Goal: Transaction & Acquisition: Purchase product/service

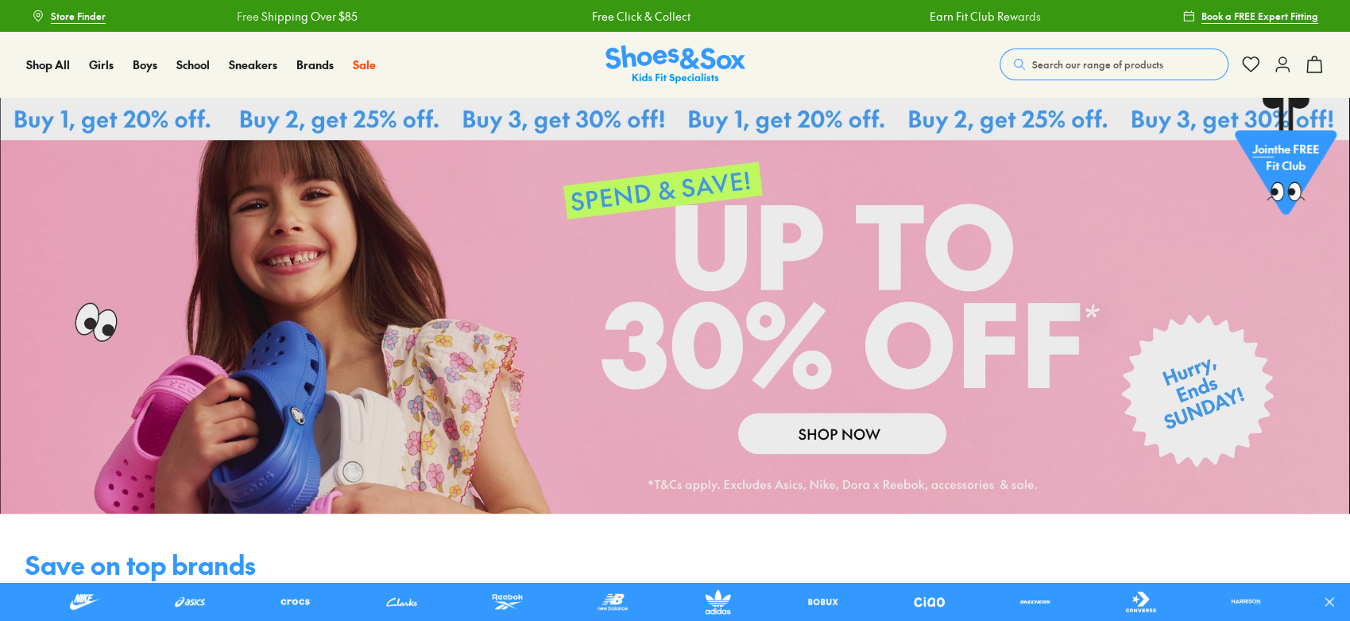
click at [1093, 64] on span "Search our range of products" at bounding box center [1097, 64] width 131 height 14
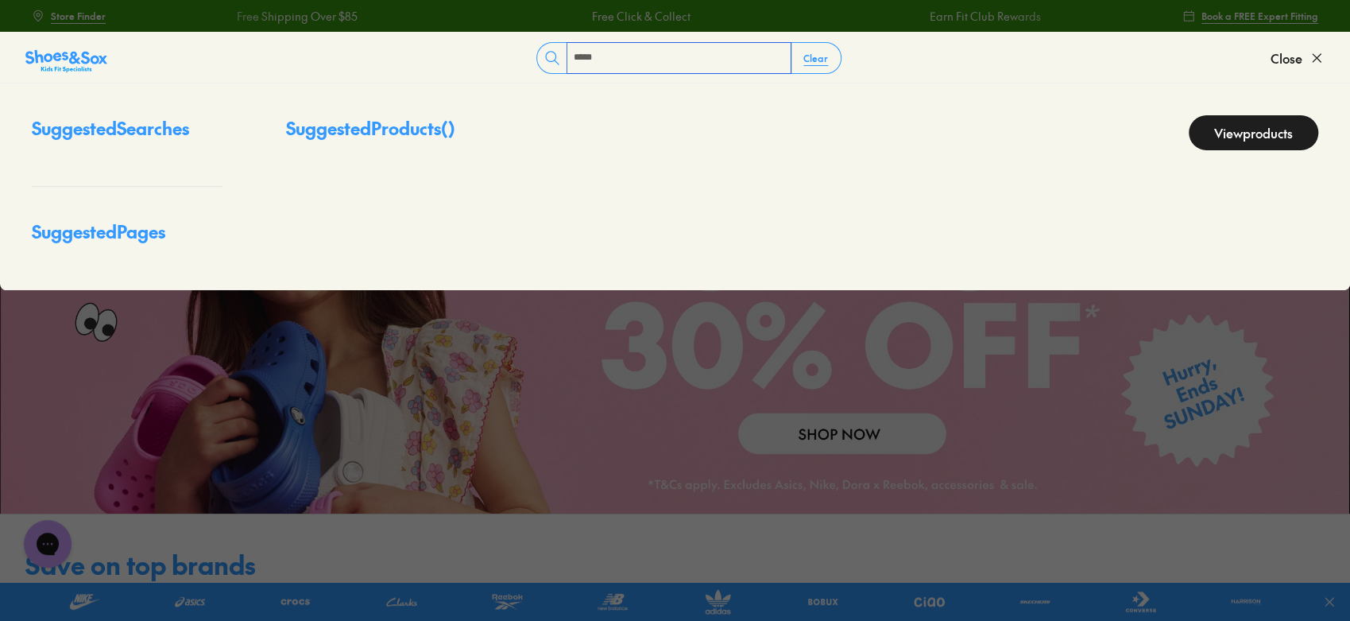
type input "*****"
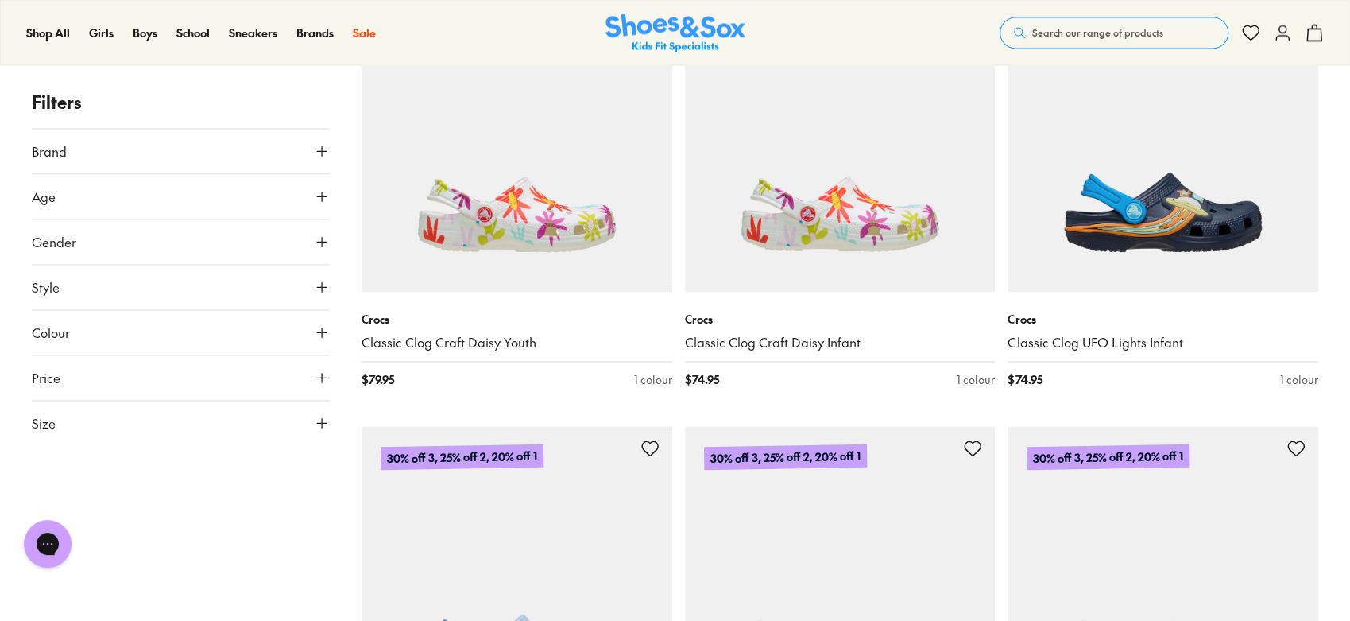
scroll to position [1816, 0]
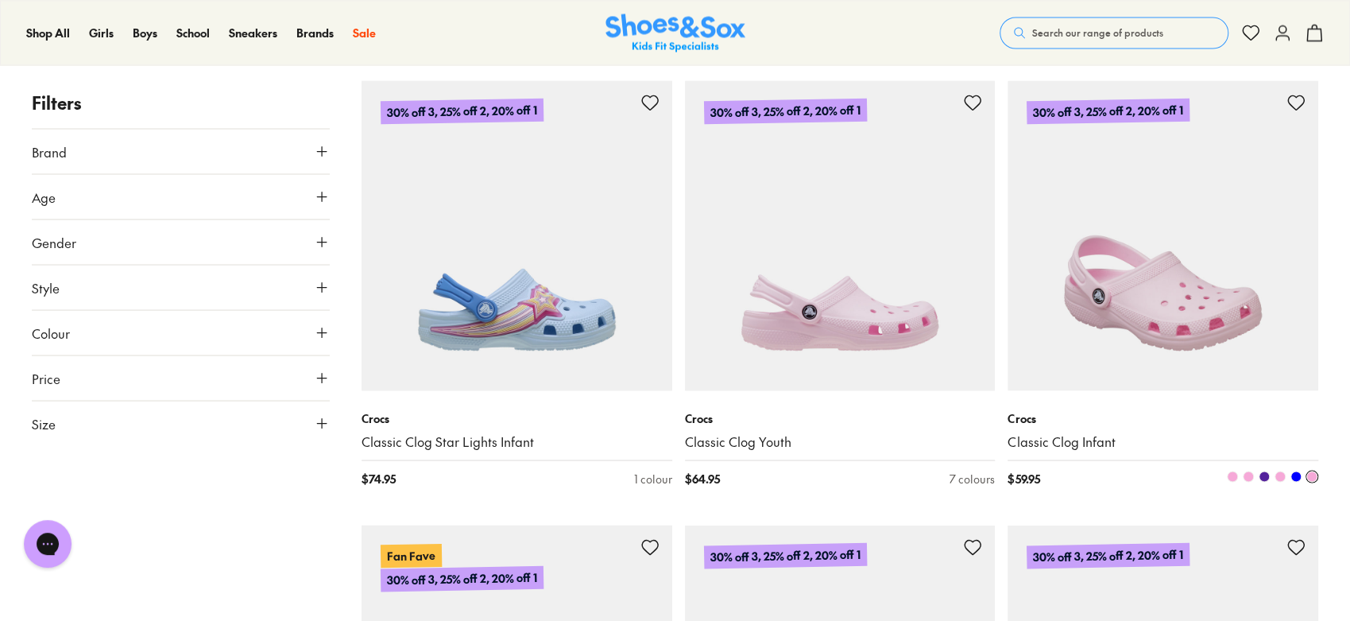
click at [1185, 432] on link "Classic Clog Infant" at bounding box center [1163, 440] width 311 height 17
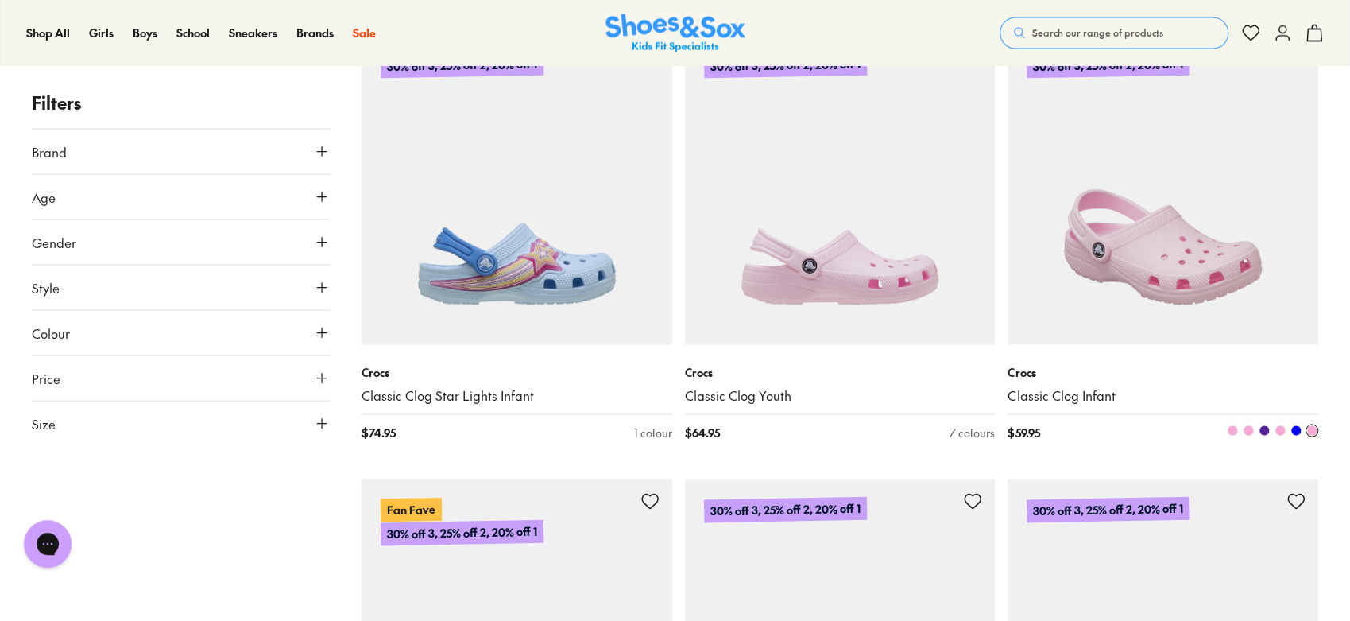
scroll to position [2092, 0]
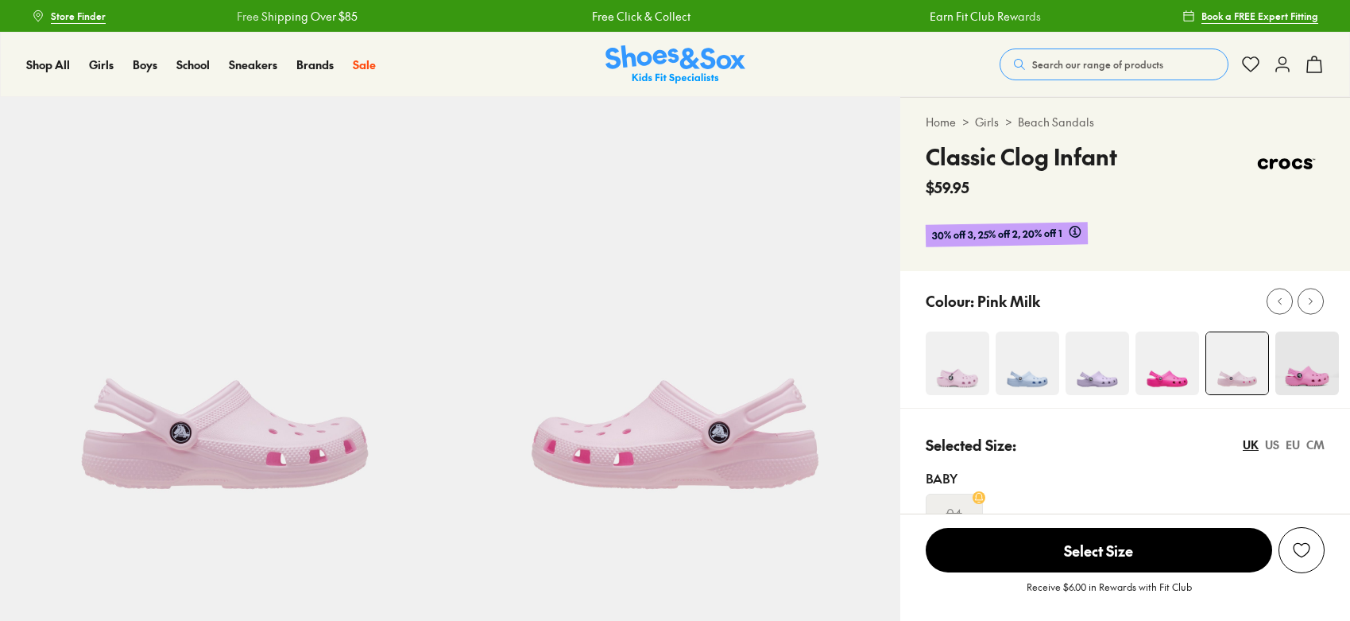
scroll to position [459, 0]
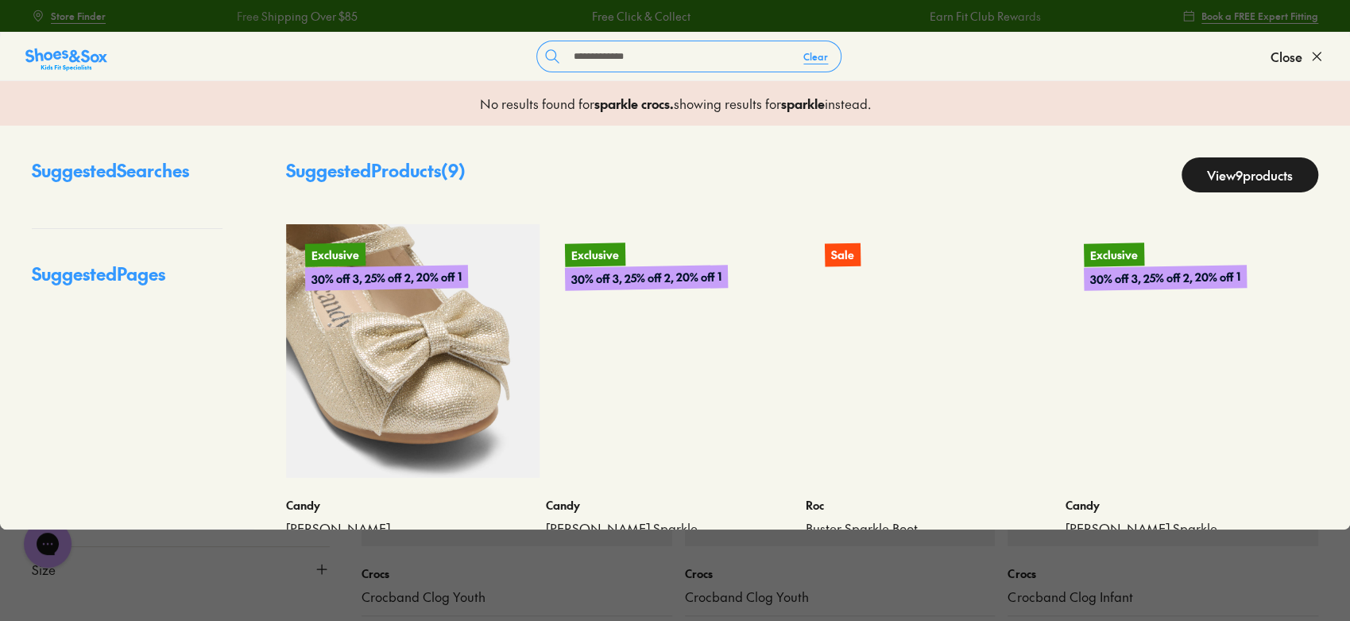
type input "**********"
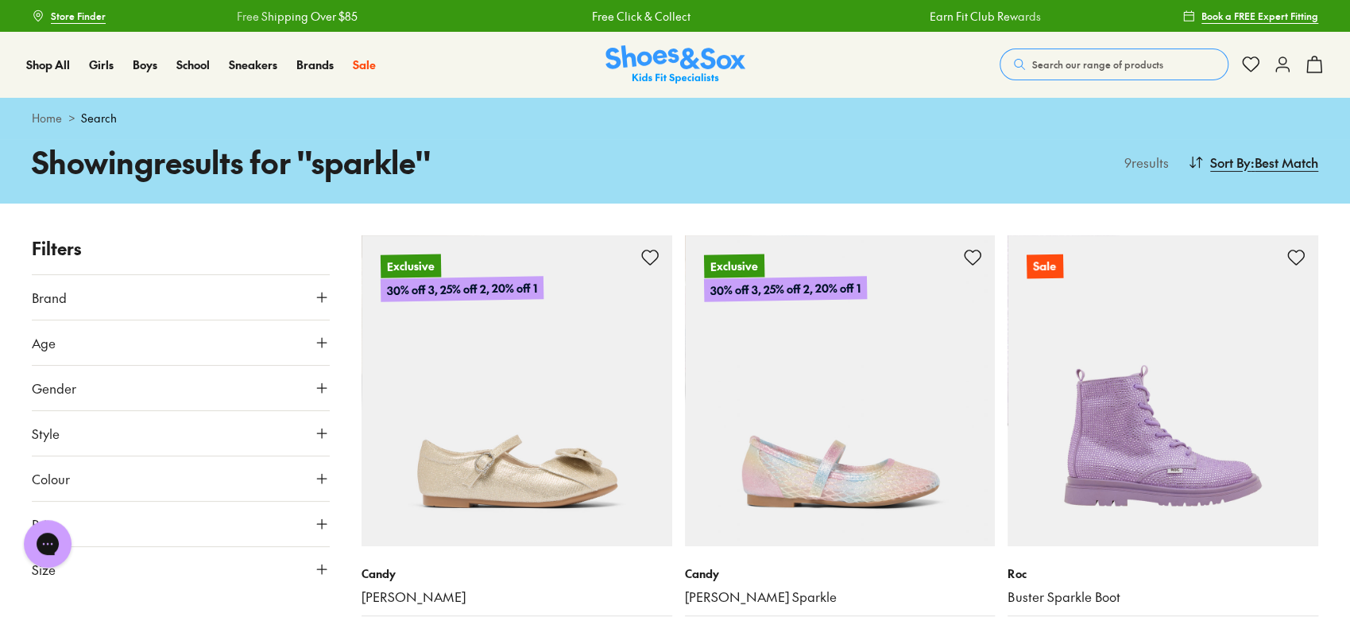
click at [1126, 66] on span "Search our range of products" at bounding box center [1097, 64] width 131 height 14
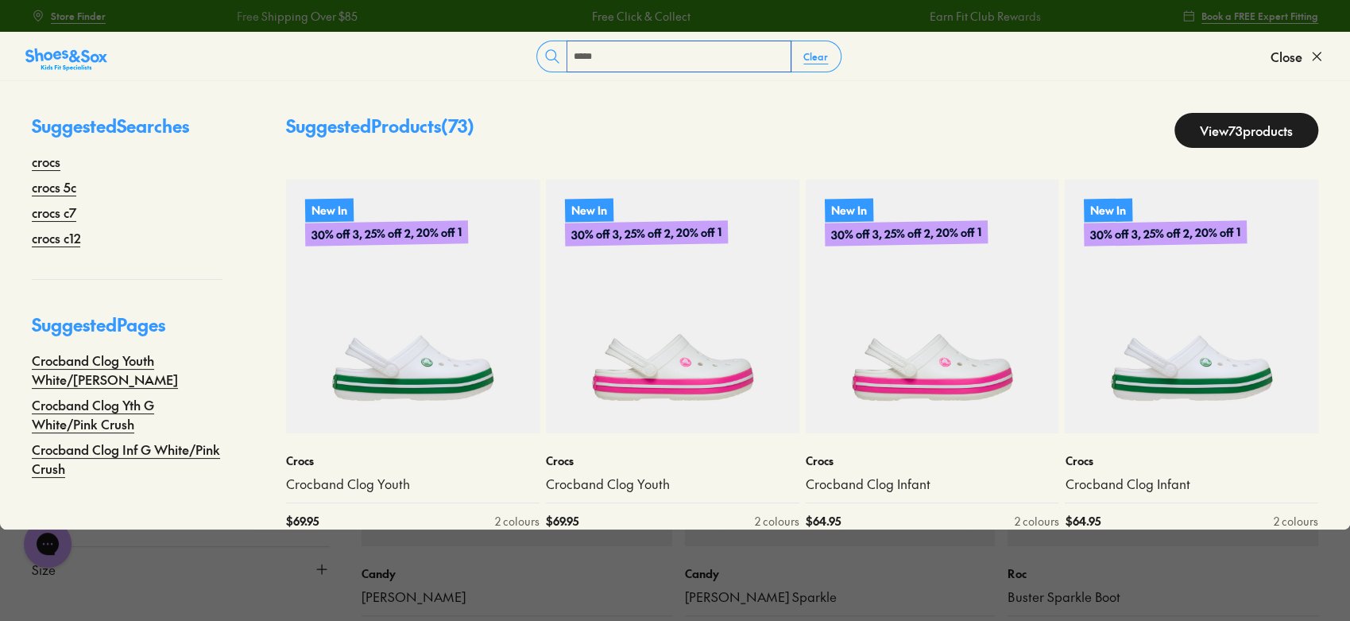
type input "*****"
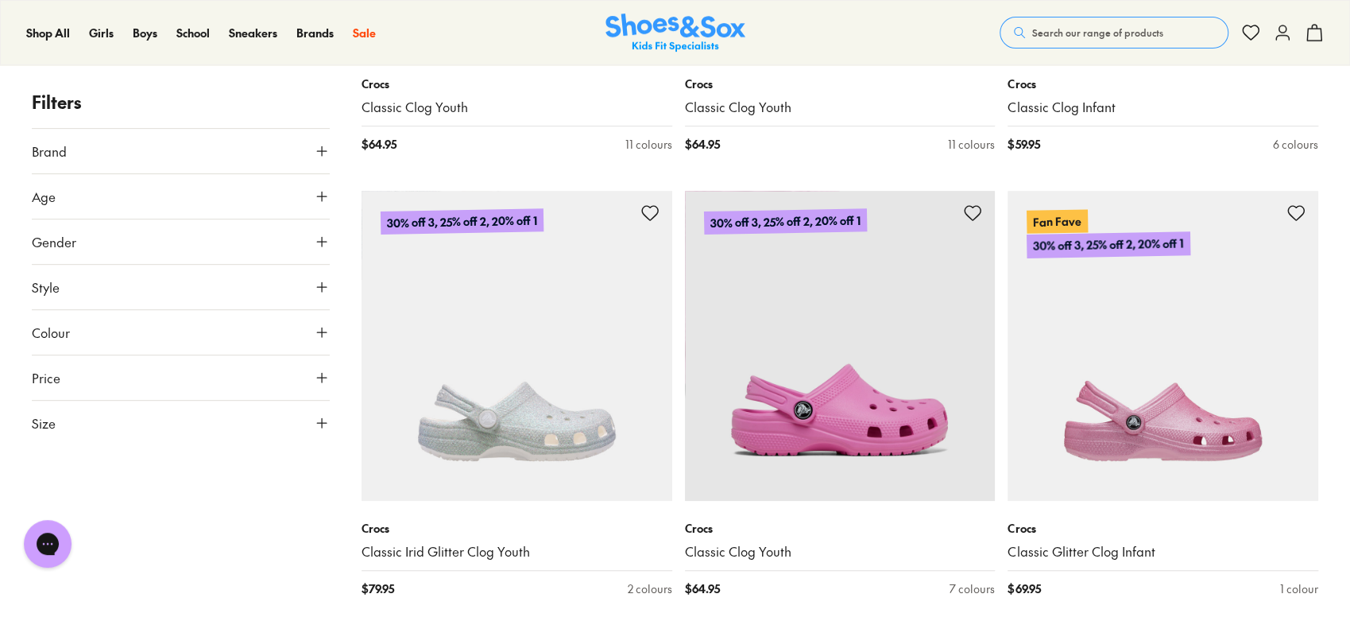
scroll to position [4642, 0]
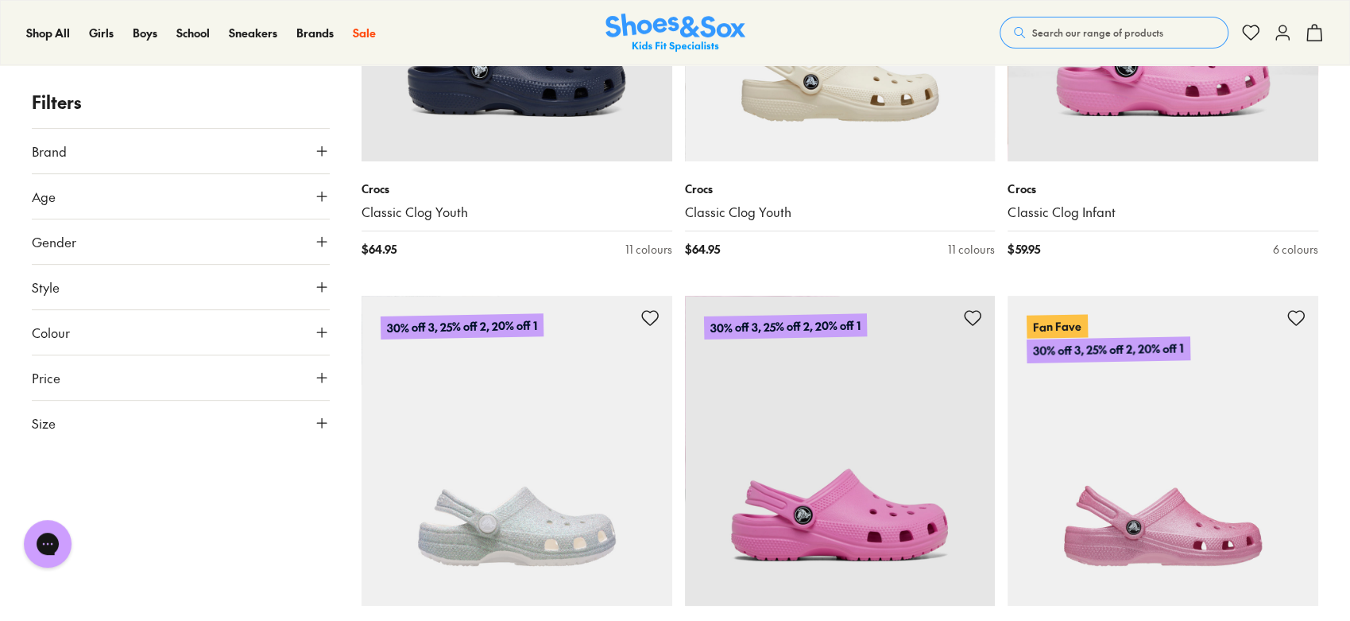
scroll to position [4540, 0]
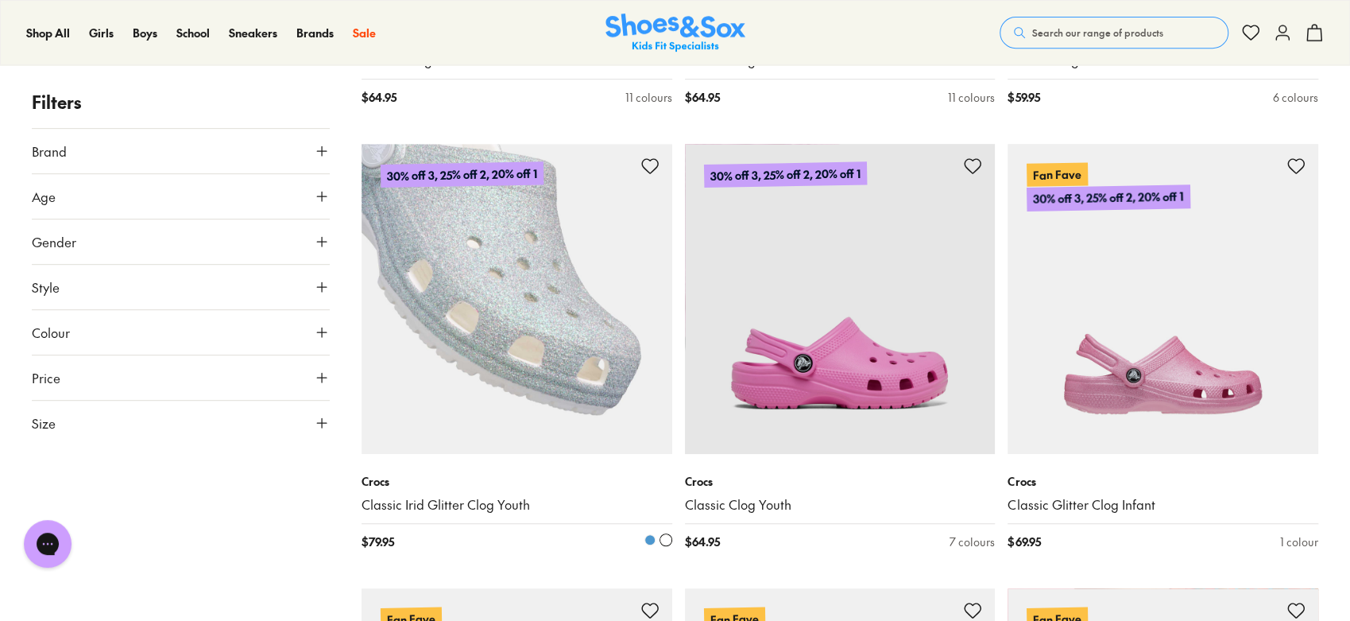
click at [586, 316] on img at bounding box center [517, 299] width 311 height 311
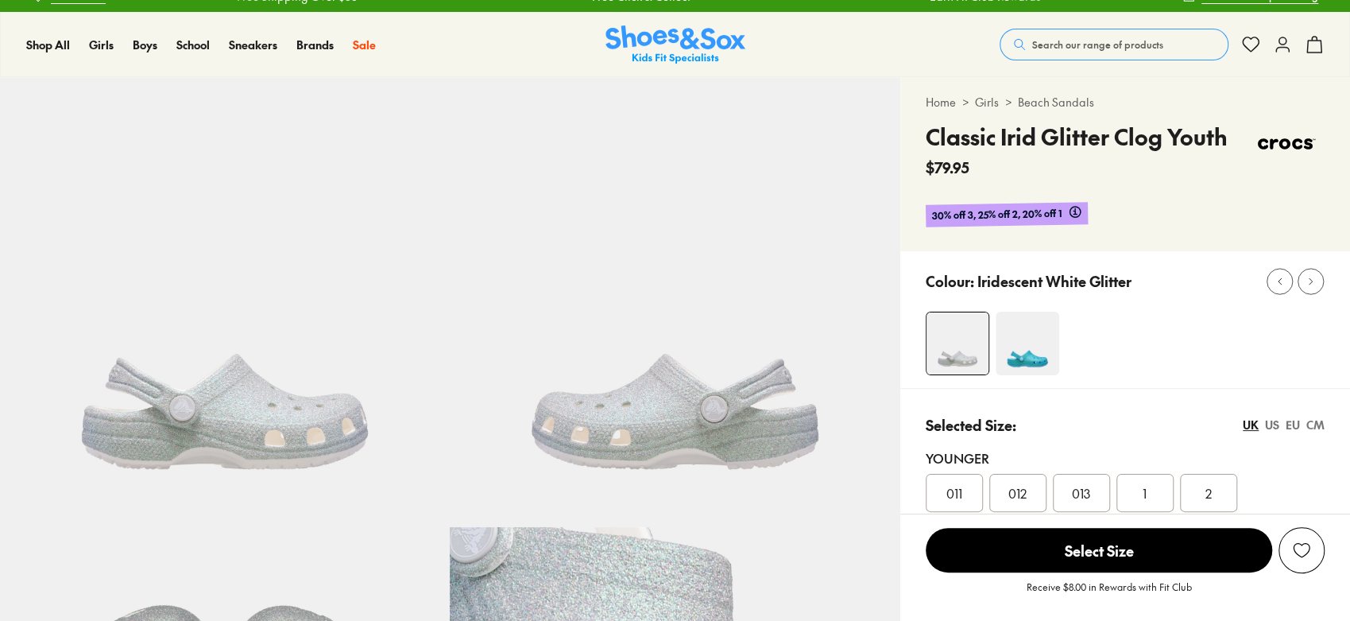
scroll to position [24, 0]
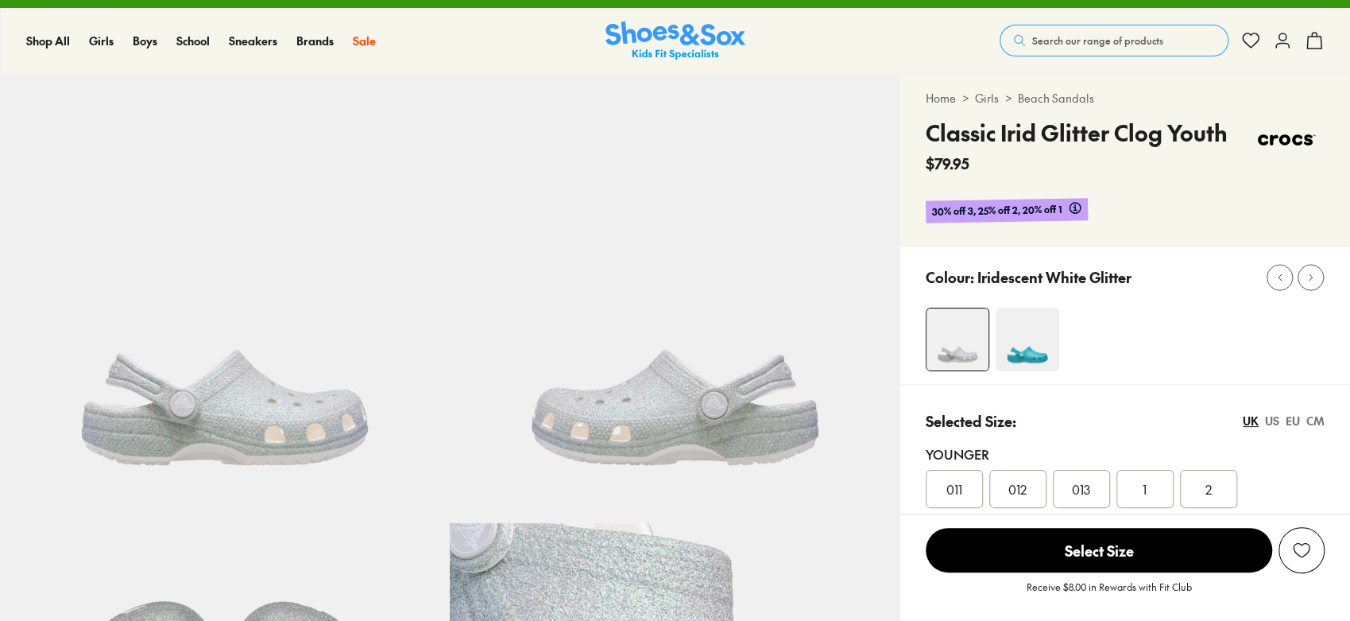
select select "*"
click at [1013, 332] on img at bounding box center [1028, 340] width 64 height 64
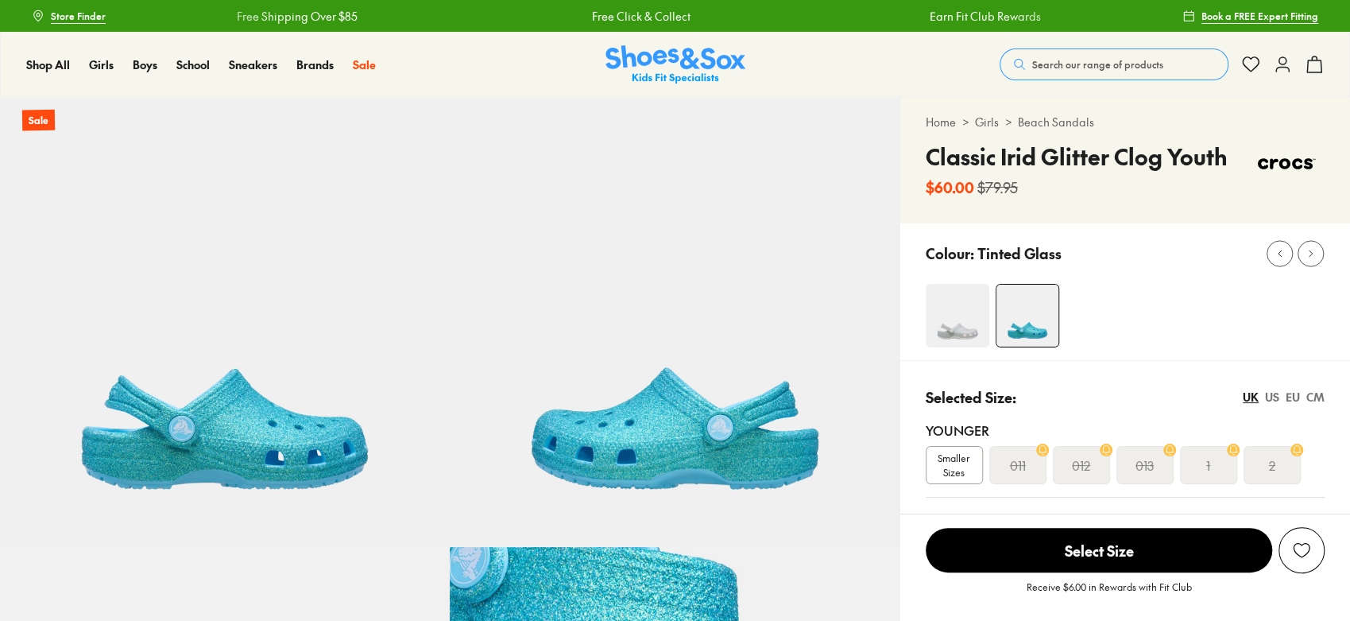
select select "*"
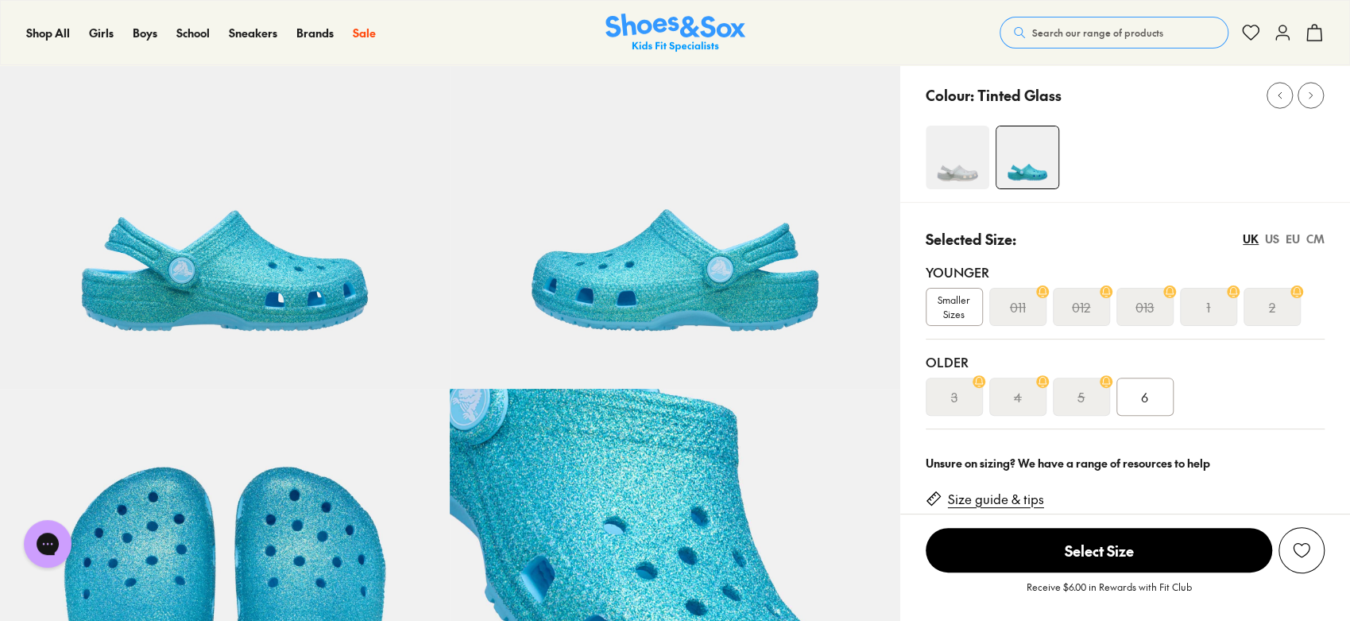
click at [954, 159] on img at bounding box center [958, 158] width 64 height 64
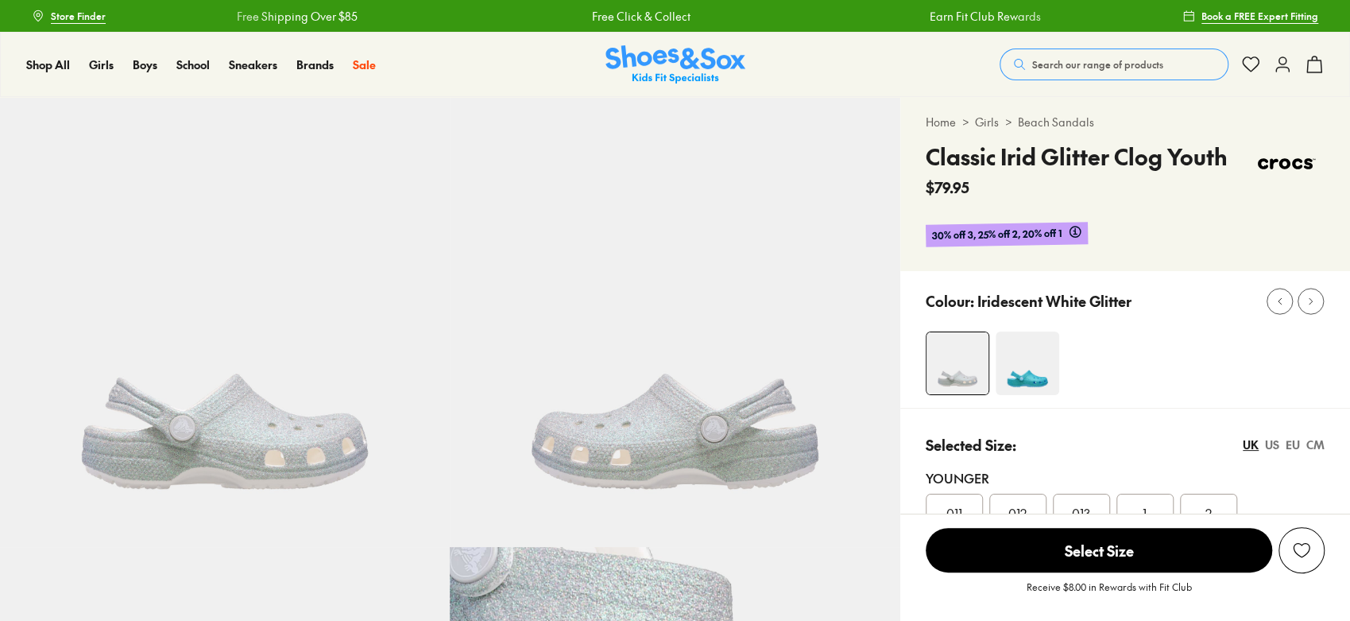
select select "*"
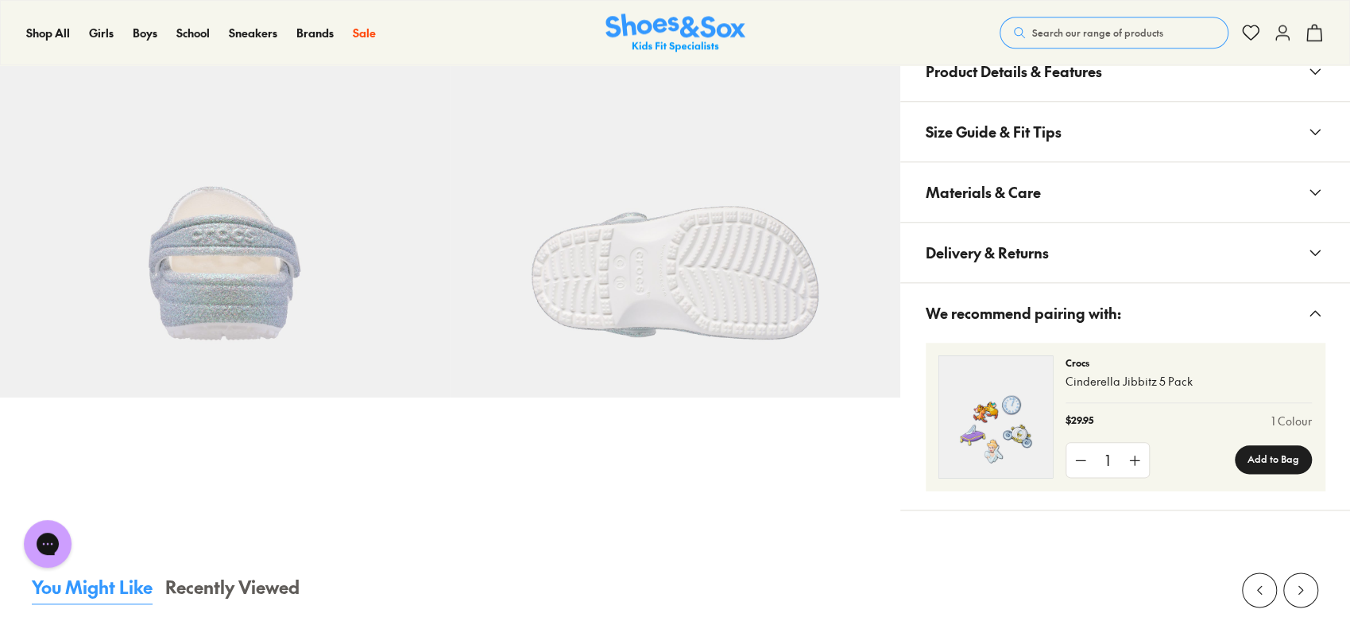
scroll to position [954, 0]
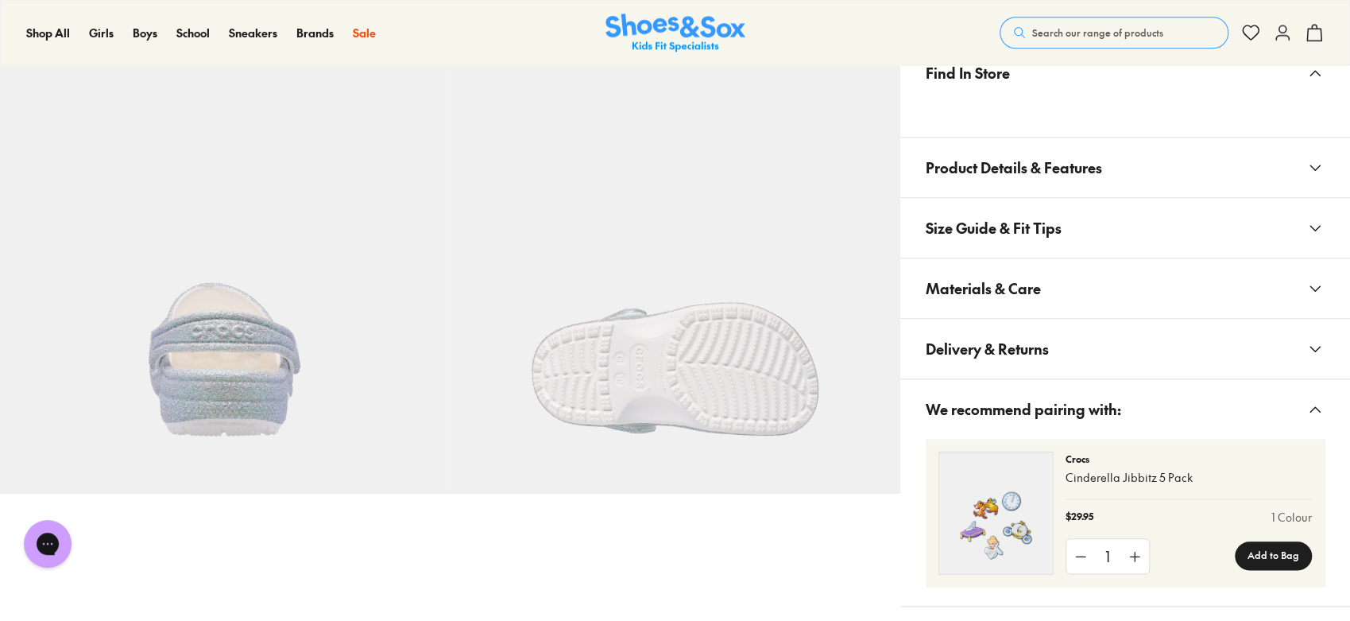
click at [1182, 271] on button "Materials & Care" at bounding box center [1126, 288] width 450 height 60
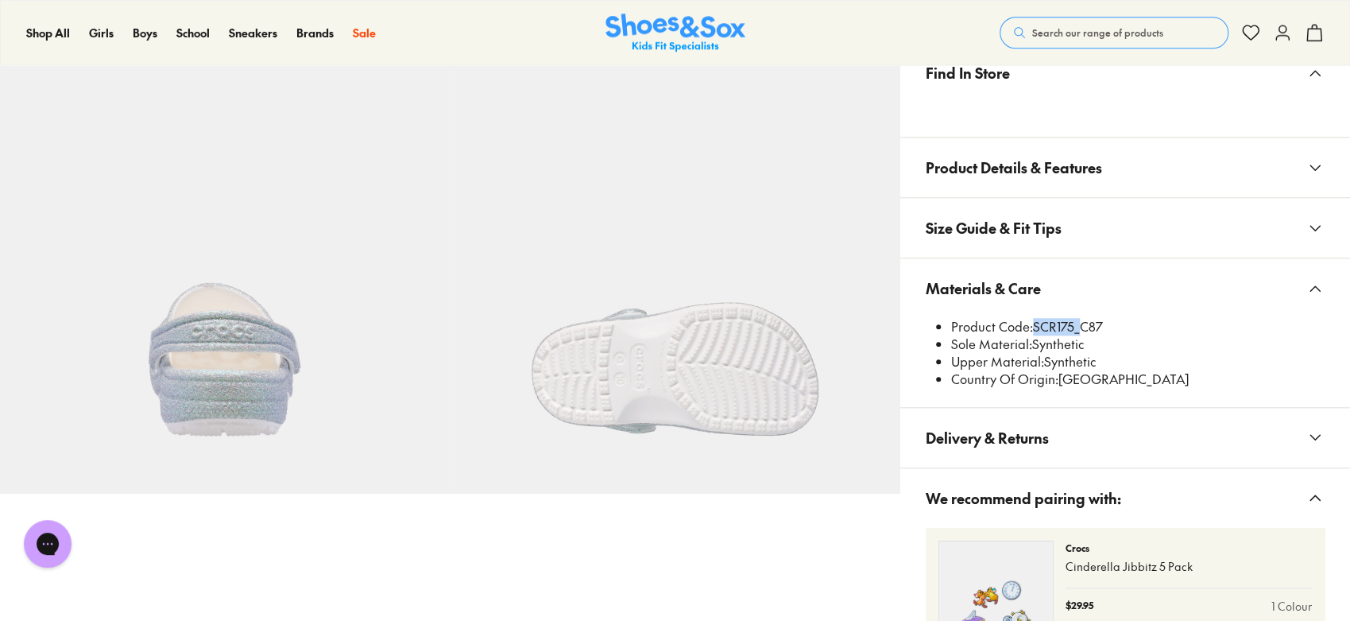
drag, startPoint x: 1032, startPoint y: 331, endPoint x: 1073, endPoint y: 329, distance: 41.4
click at [1073, 329] on li "Product Code: SCR175_C87" at bounding box center [1138, 326] width 374 height 17
copy li "SCR175"
click at [1036, 328] on li "Product Code: SCR175_C87" at bounding box center [1138, 326] width 374 height 17
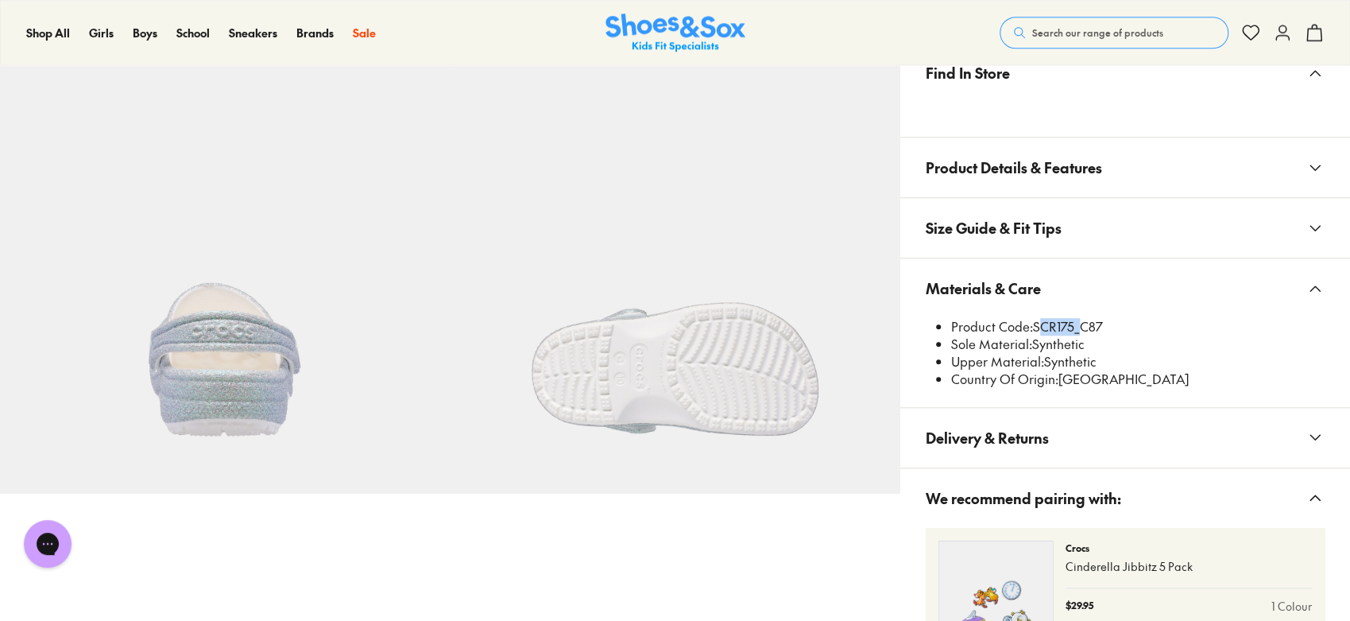
drag, startPoint x: 1036, startPoint y: 326, endPoint x: 1071, endPoint y: 332, distance: 35.5
click at [1071, 332] on li "Product Code: SCR175_C87" at bounding box center [1138, 326] width 374 height 17
copy li "SCR175"
